Goal: Information Seeking & Learning: Learn about a topic

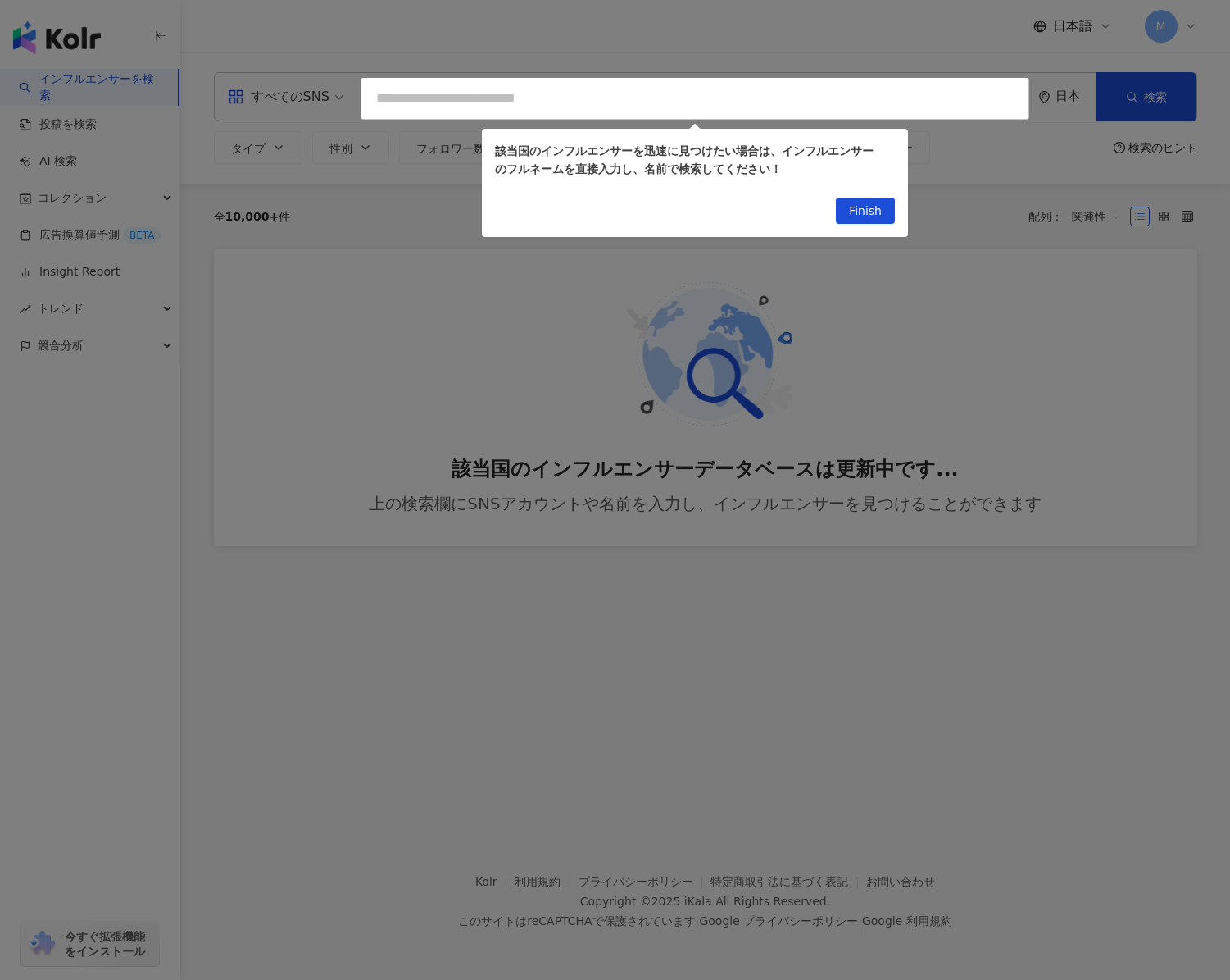
click at [325, 100] on div at bounding box center [615, 490] width 1230 height 980
click at [875, 205] on span "Finish" at bounding box center [866, 211] width 33 height 27
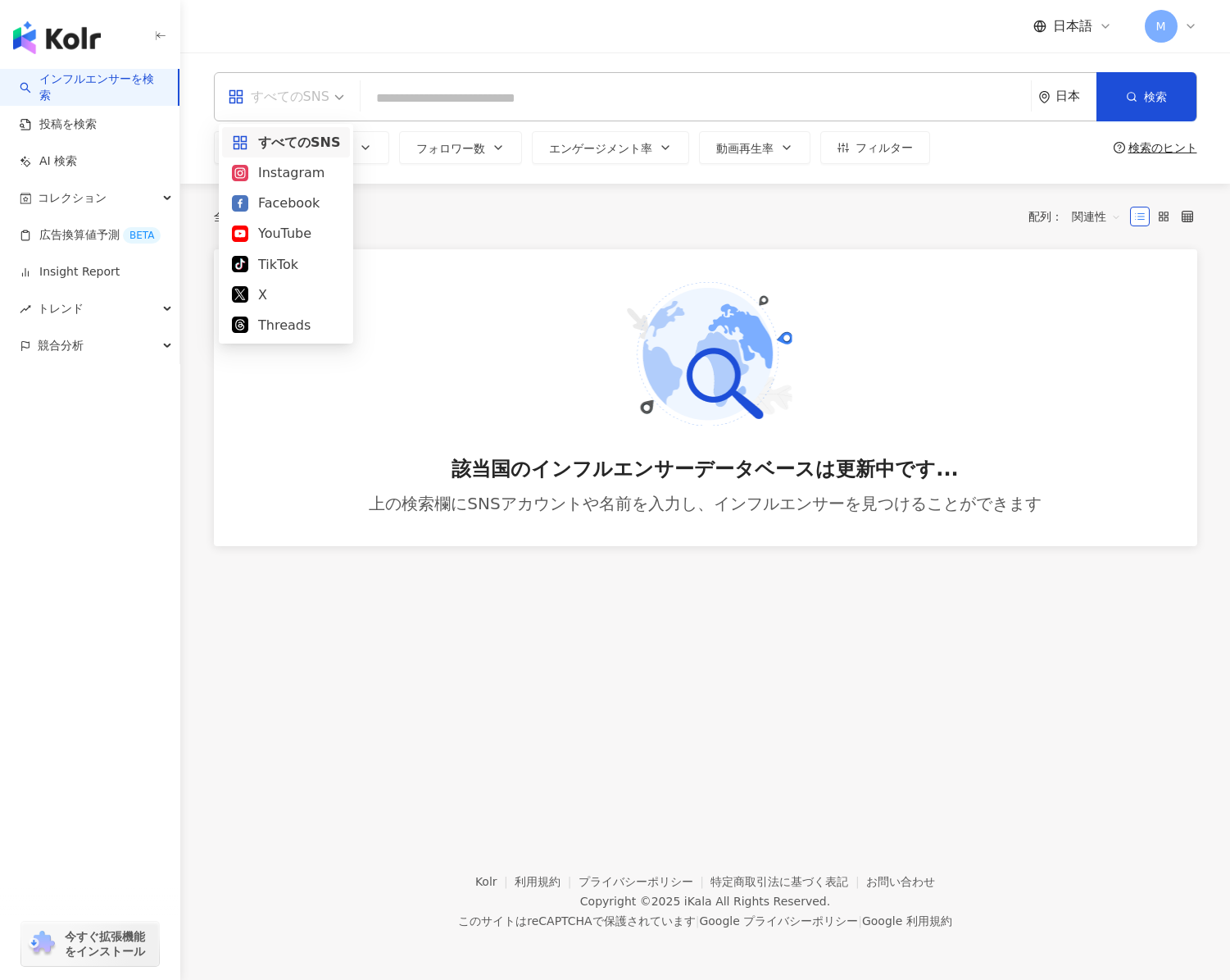
click at [296, 88] on div "すべてのSNS" at bounding box center [278, 96] width 101 height 27
click at [293, 168] on div "Instagram" at bounding box center [286, 173] width 108 height 21
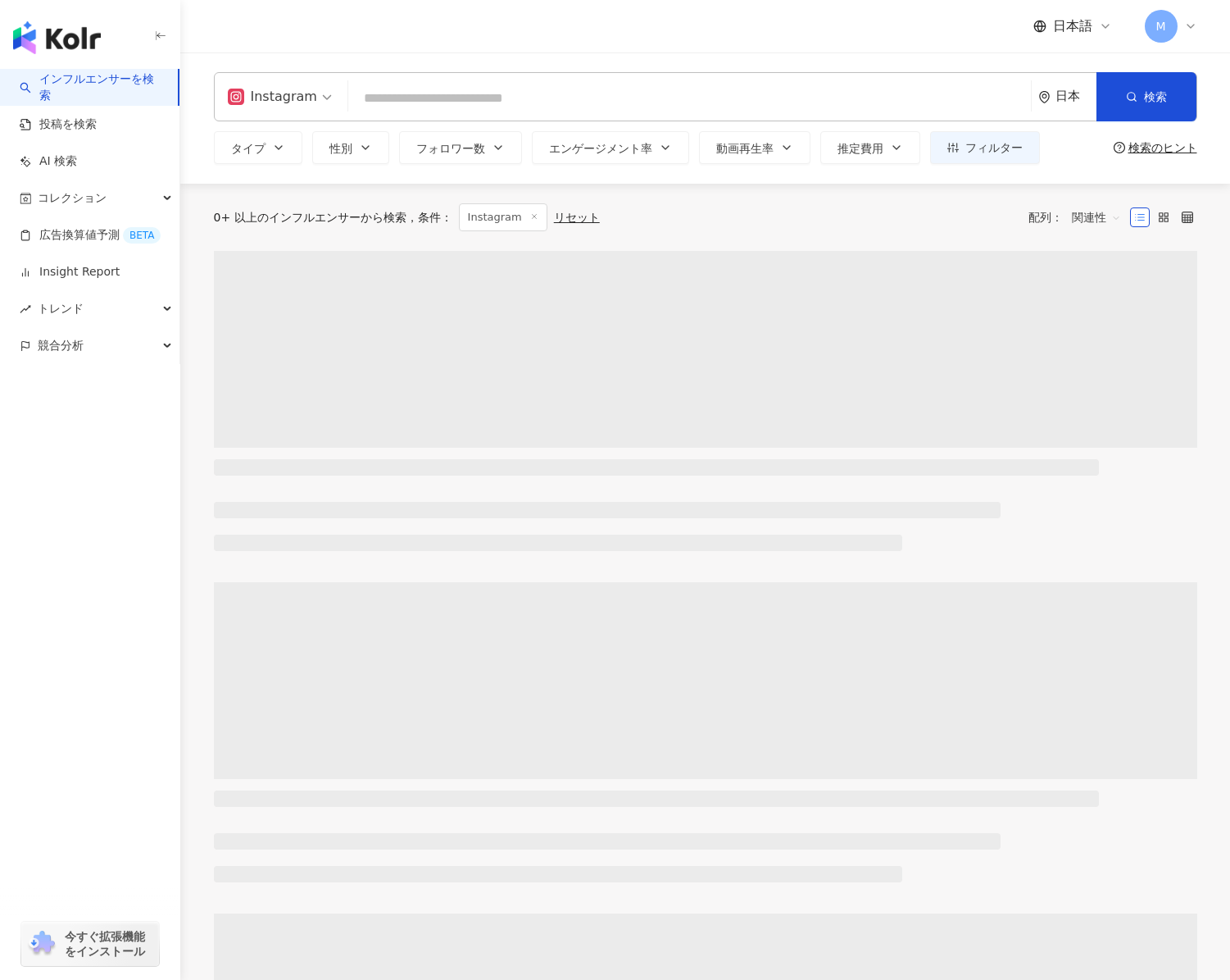
click at [427, 105] on input "search" at bounding box center [689, 98] width 670 height 31
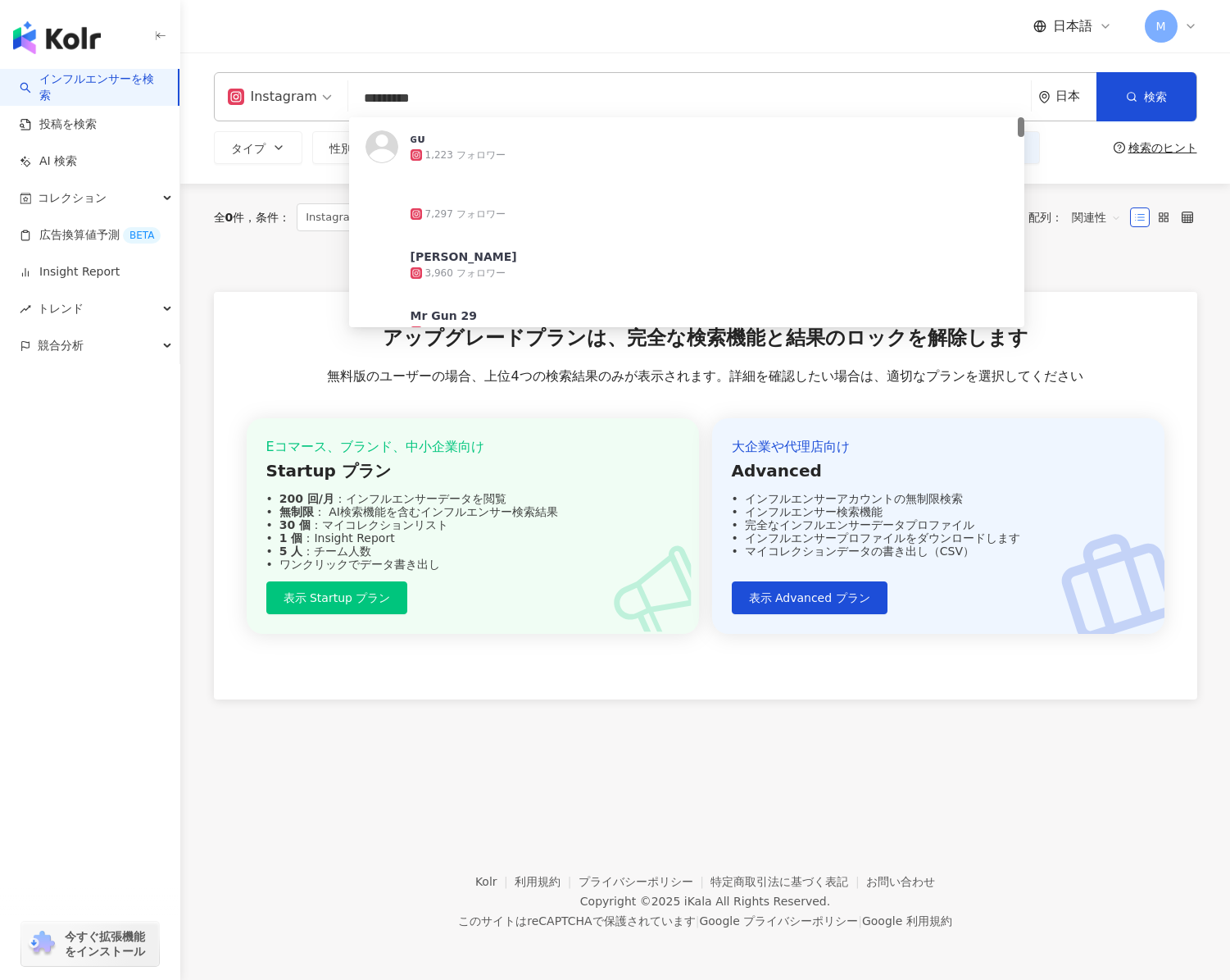
type input "**********"
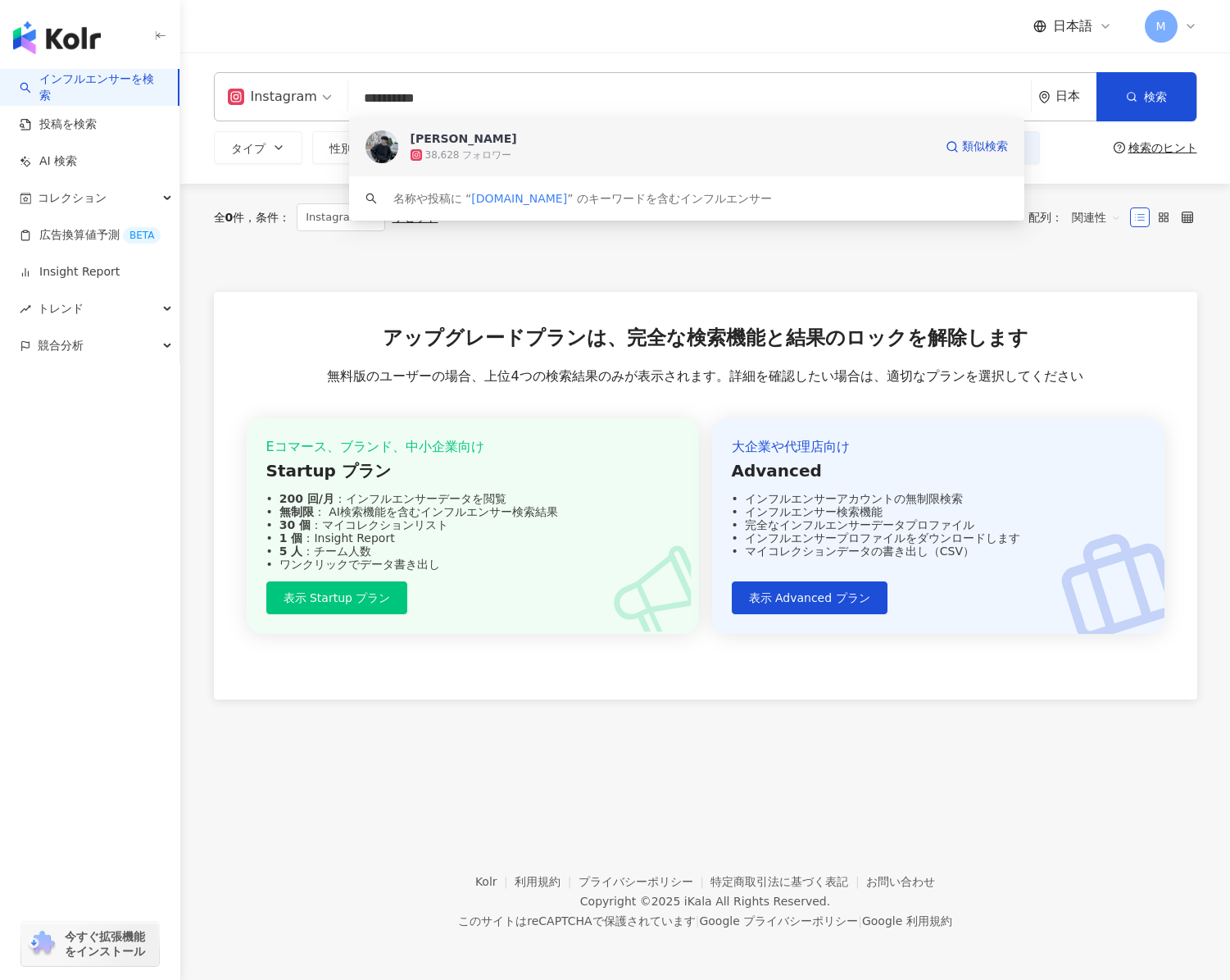
click at [507, 156] on div "38,628 フォロワー" at bounding box center [672, 155] width 523 height 16
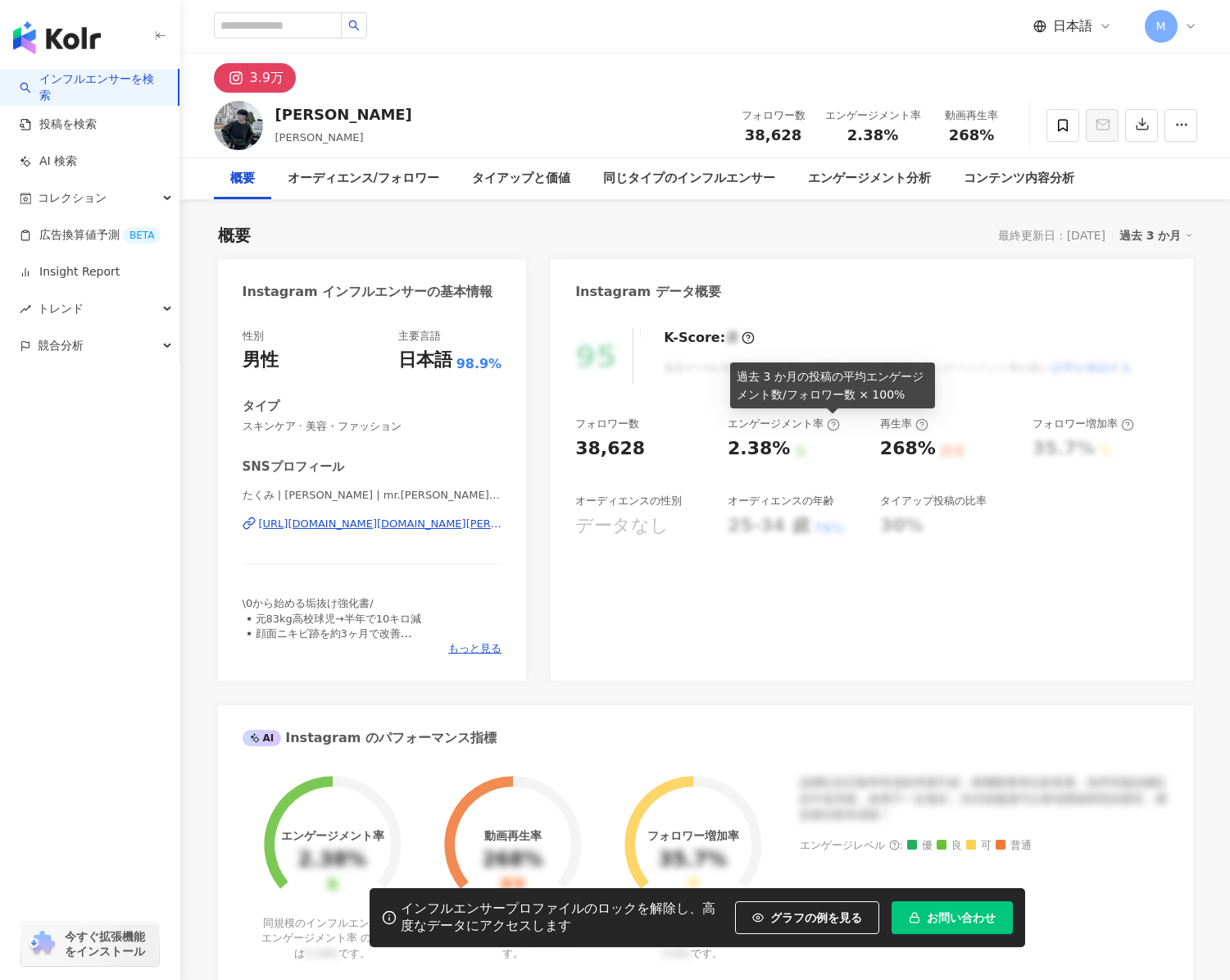
click at [832, 422] on icon at bounding box center [834, 425] width 3 height 6
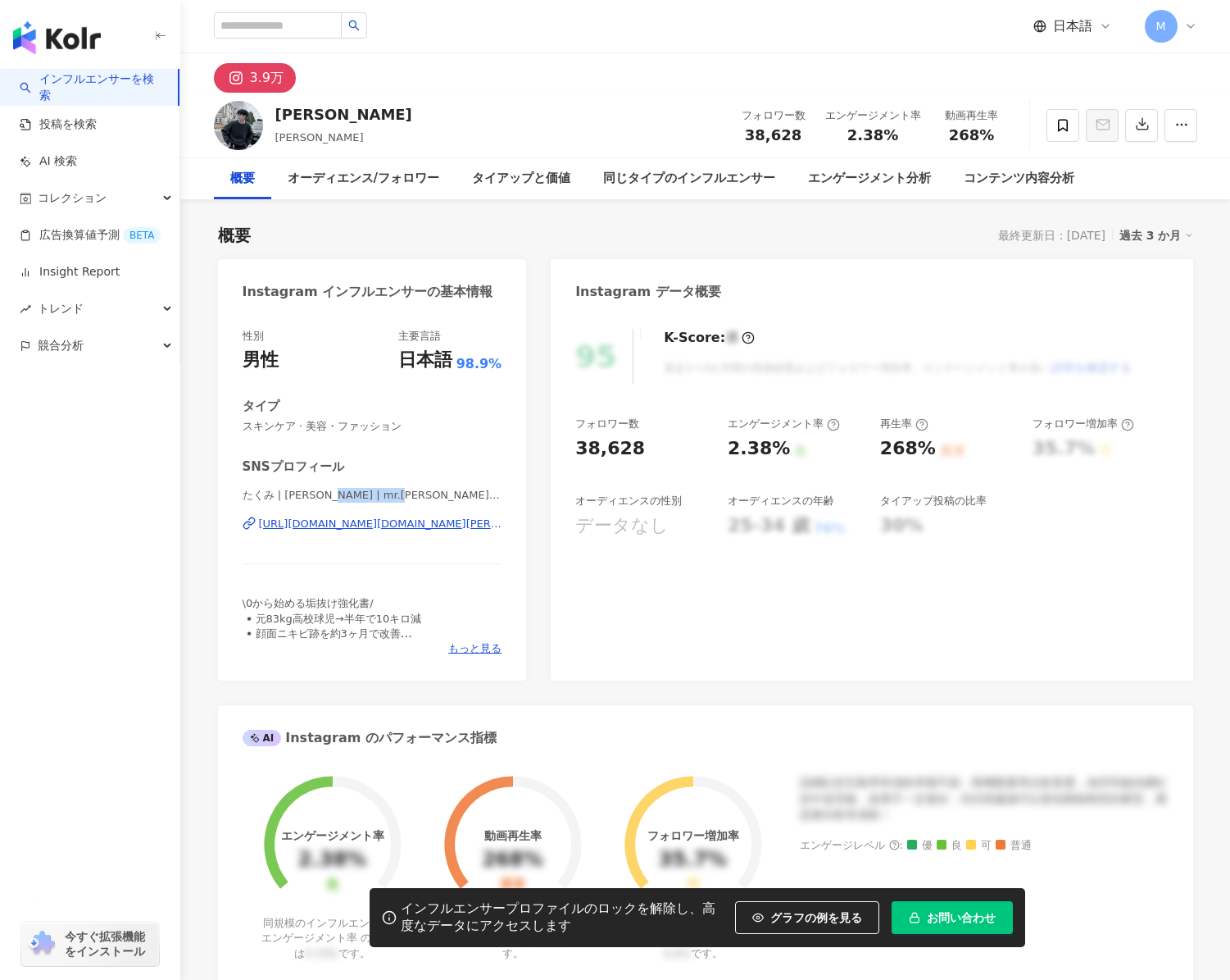
drag, startPoint x: 397, startPoint y: 495, endPoint x: 327, endPoint y: 494, distance: 70.0
click at [327, 494] on span "たくみ | [PERSON_NAME] | mr.[PERSON_NAME]22.no5" at bounding box center [372, 494] width 260 height 15
copy span "mr.[PERSON_NAME]22.no5"
